Goal: Task Accomplishment & Management: Complete application form

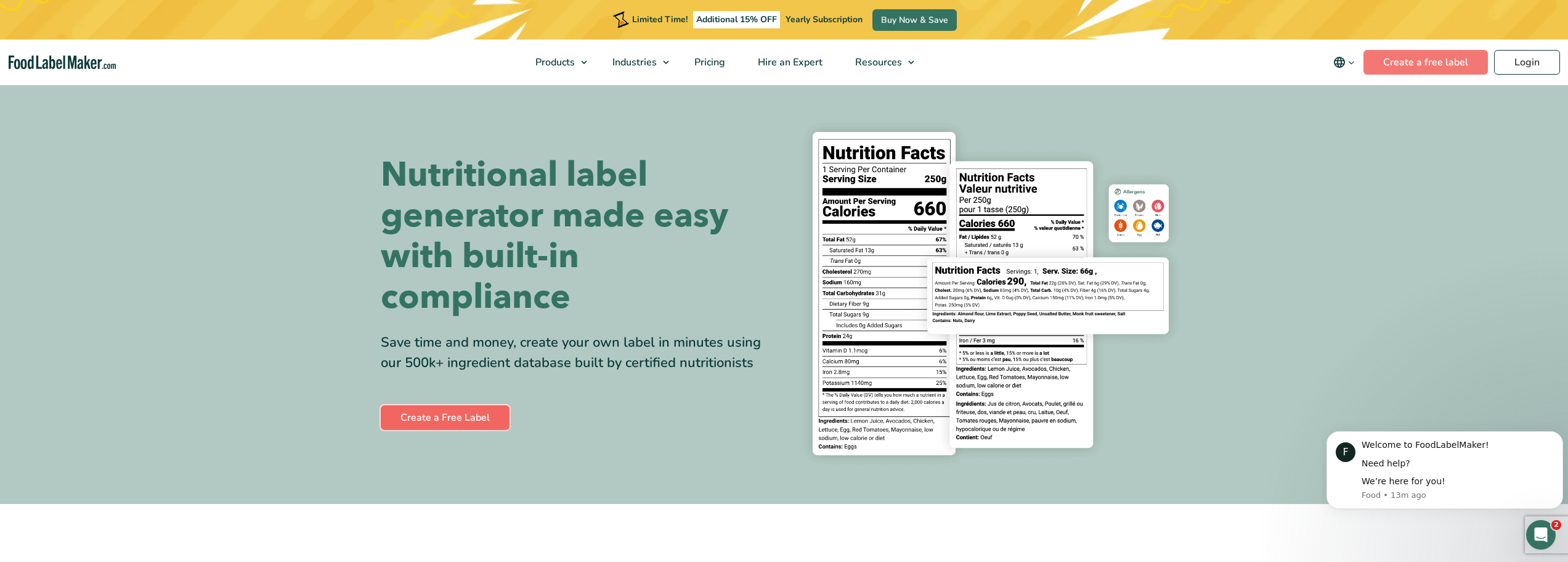
click at [443, 414] on link "Create a Free Label" at bounding box center [445, 417] width 129 height 25
click at [454, 414] on link "Create a Free Label" at bounding box center [445, 417] width 129 height 25
